Goal: Task Accomplishment & Management: Complete application form

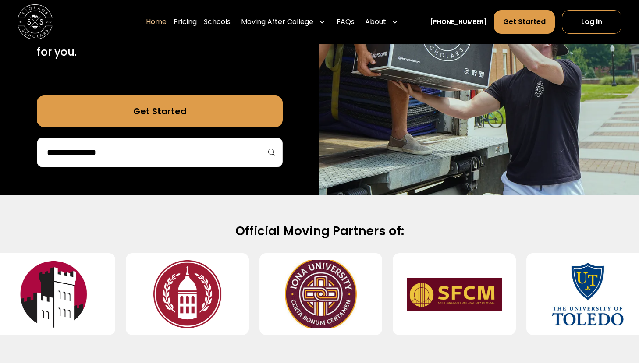
scroll to position [214, 0]
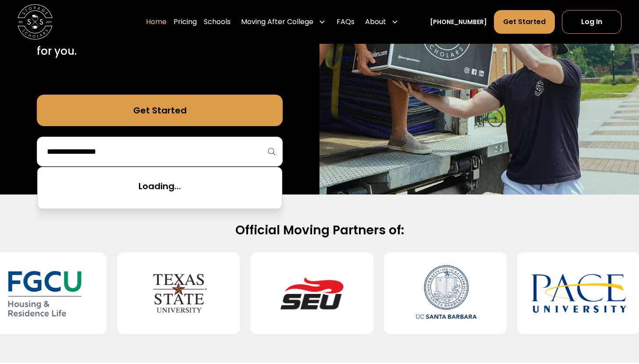
click at [158, 152] on input "search" at bounding box center [160, 151] width 228 height 15
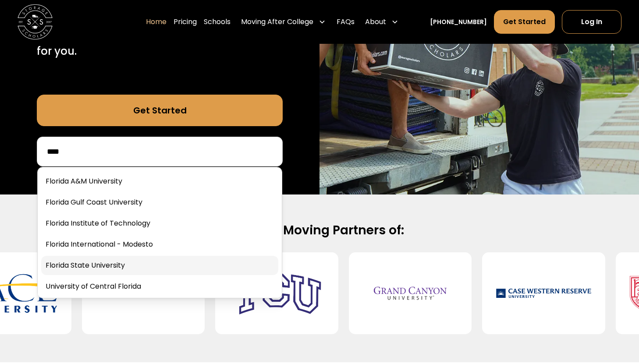
type input "****"
click at [95, 264] on link at bounding box center [159, 265] width 237 height 19
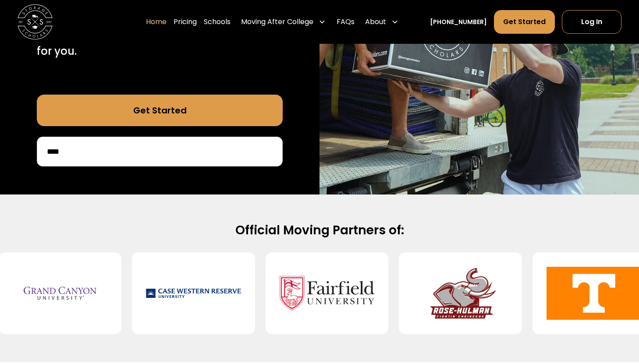
click at [86, 155] on input "****" at bounding box center [160, 151] width 228 height 15
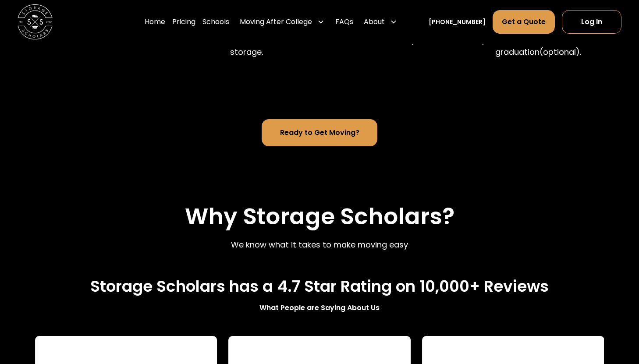
scroll to position [776, 0]
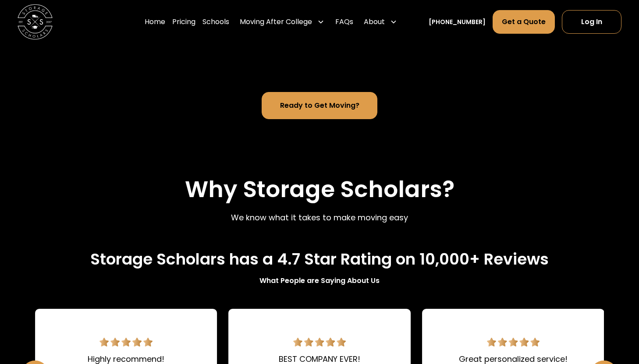
click at [301, 92] on link "Ready to Get Moving?" at bounding box center [319, 105] width 115 height 27
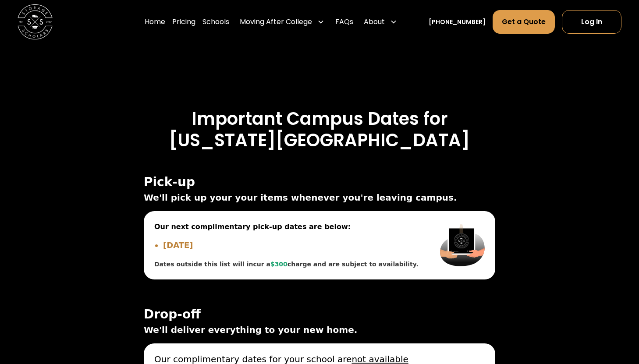
scroll to position [2861, 0]
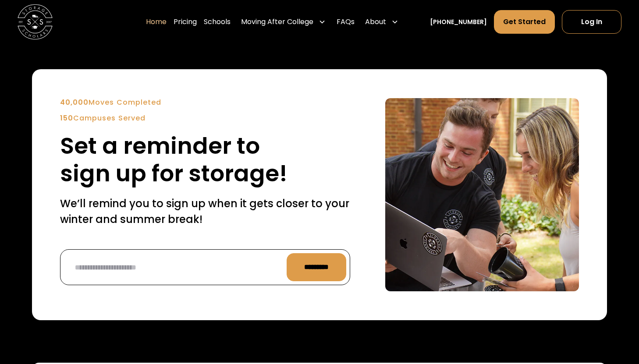
scroll to position [2010, 0]
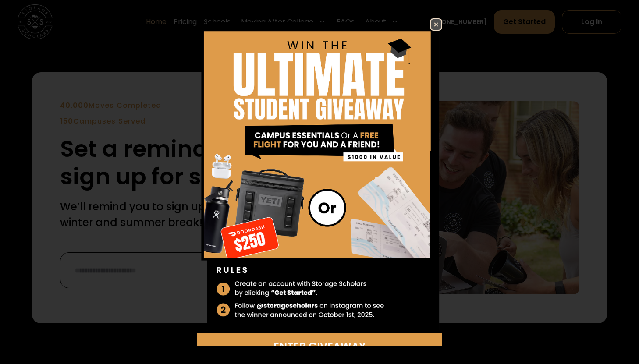
click at [439, 22] on img at bounding box center [436, 24] width 11 height 11
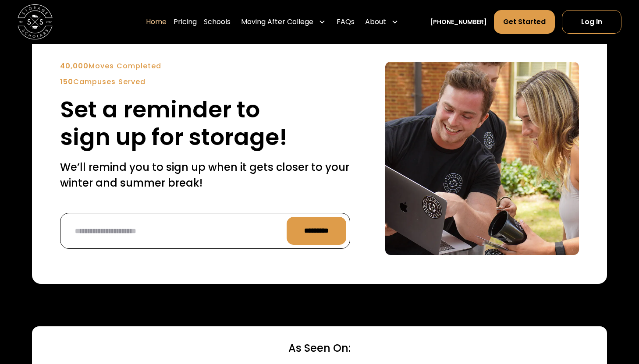
scroll to position [2049, 0]
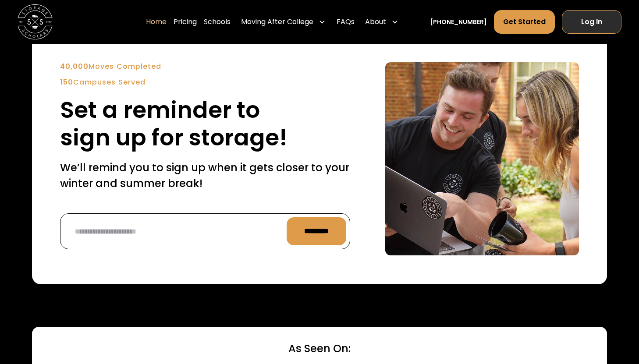
click at [589, 19] on link "Log In" at bounding box center [592, 22] width 60 height 24
